Goal: Task Accomplishment & Management: Use online tool/utility

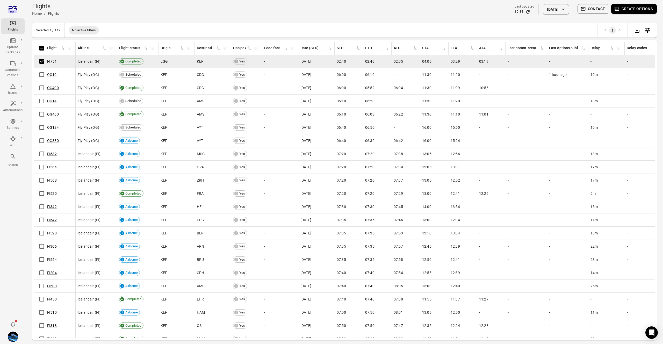
click at [622, 11] on button "Create options" at bounding box center [635, 9] width 46 height 10
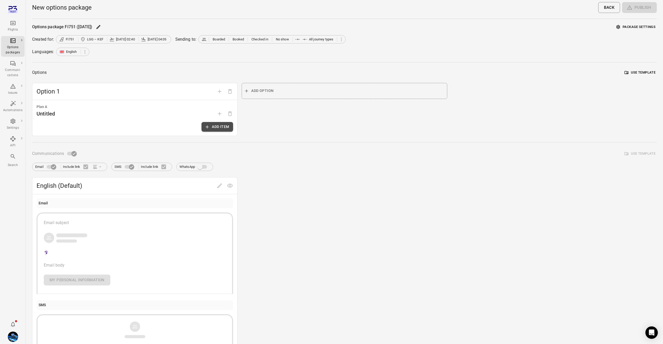
click at [221, 124] on button "Add item" at bounding box center [218, 127] width 32 height 10
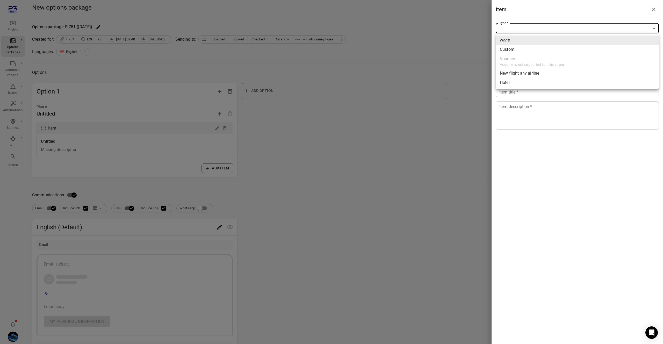
drag, startPoint x: 529, startPoint y: 28, endPoint x: 527, endPoint y: 38, distance: 9.9
click at [529, 28] on body "Flights Options packages Communi-cations Issues Automations Settings API Search…" at bounding box center [331, 221] width 663 height 443
drag, startPoint x: 519, startPoint y: 49, endPoint x: 520, endPoint y: 43, distance: 6.6
click at [519, 49] on span "Custom" at bounding box center [577, 49] width 155 height 6
type input "******"
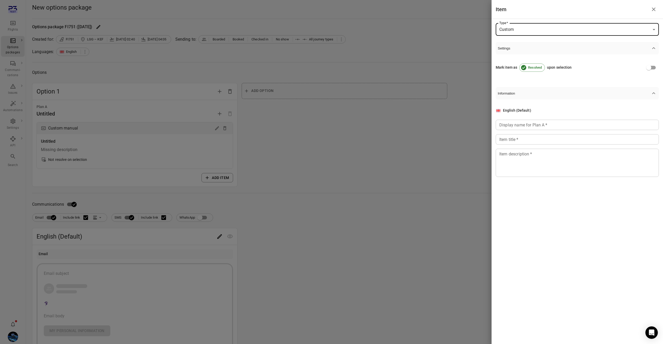
click at [521, 28] on body "Flights Options packages Communi-cations Issues Automations Settings API Search…" at bounding box center [331, 226] width 663 height 453
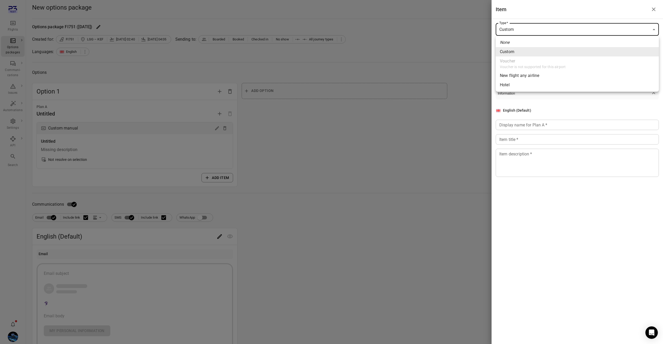
drag, startPoint x: 516, startPoint y: 43, endPoint x: 518, endPoint y: 38, distance: 5.6
click at [516, 43] on li "None" at bounding box center [577, 42] width 163 height 9
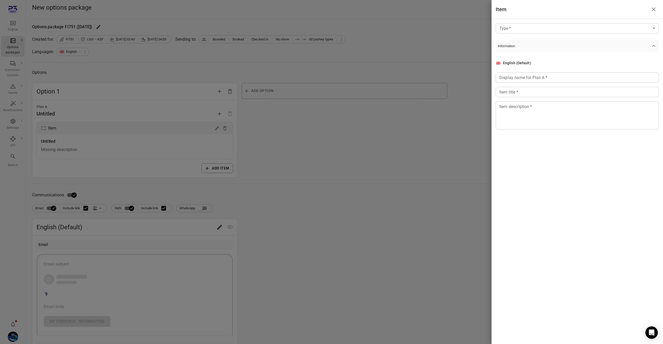
click at [515, 26] on body "Flights Options packages Communi-cations Issues Automations Settings API Search…" at bounding box center [331, 221] width 663 height 443
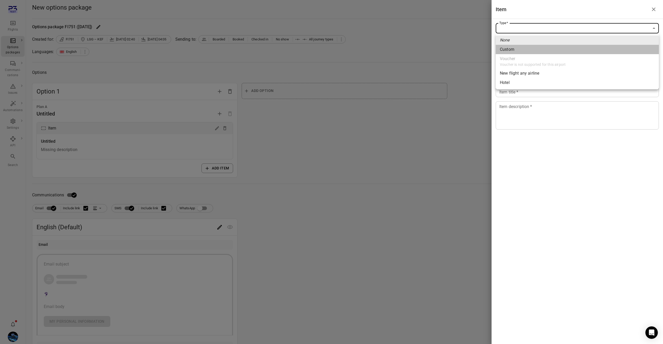
click at [516, 48] on span "Custom" at bounding box center [577, 49] width 155 height 6
type input "******"
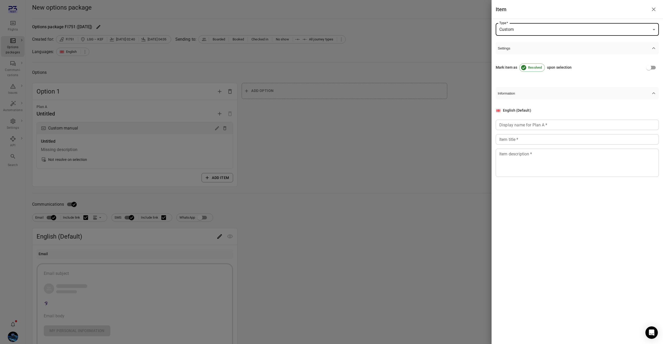
click at [525, 33] on body "Flights Options packages Communi-cations Issues Automations Settings API Search…" at bounding box center [331, 226] width 663 height 453
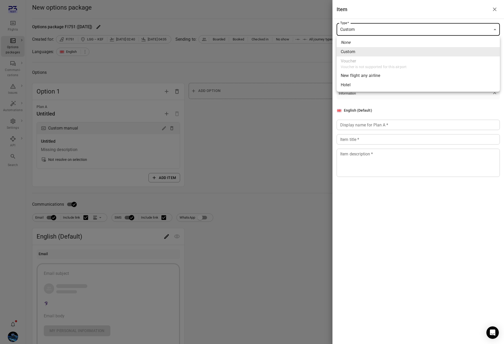
drag, startPoint x: 518, startPoint y: 64, endPoint x: 324, endPoint y: 4, distance: 203.0
click at [0, 0] on div "None Custom Voucher Voucher is not supported for this airport New flight any ai…" at bounding box center [252, 172] width 504 height 344
